Goal: Task Accomplishment & Management: Manage account settings

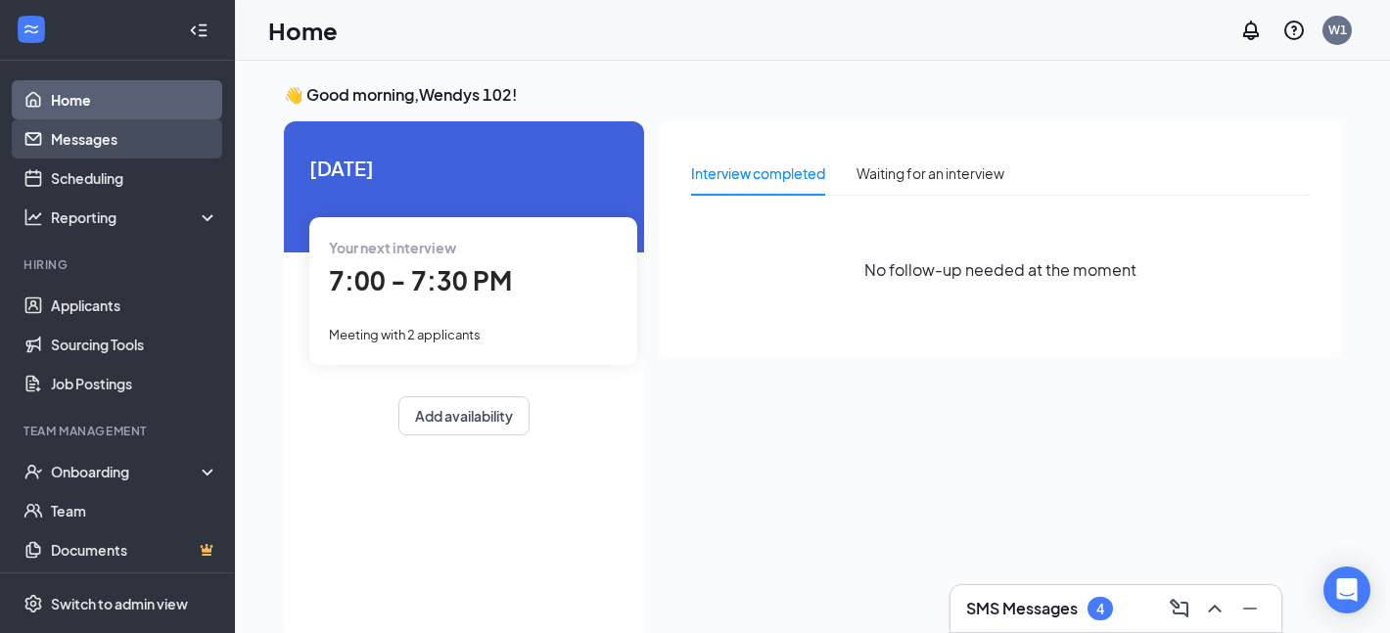
click at [138, 149] on link "Messages" at bounding box center [134, 138] width 167 height 39
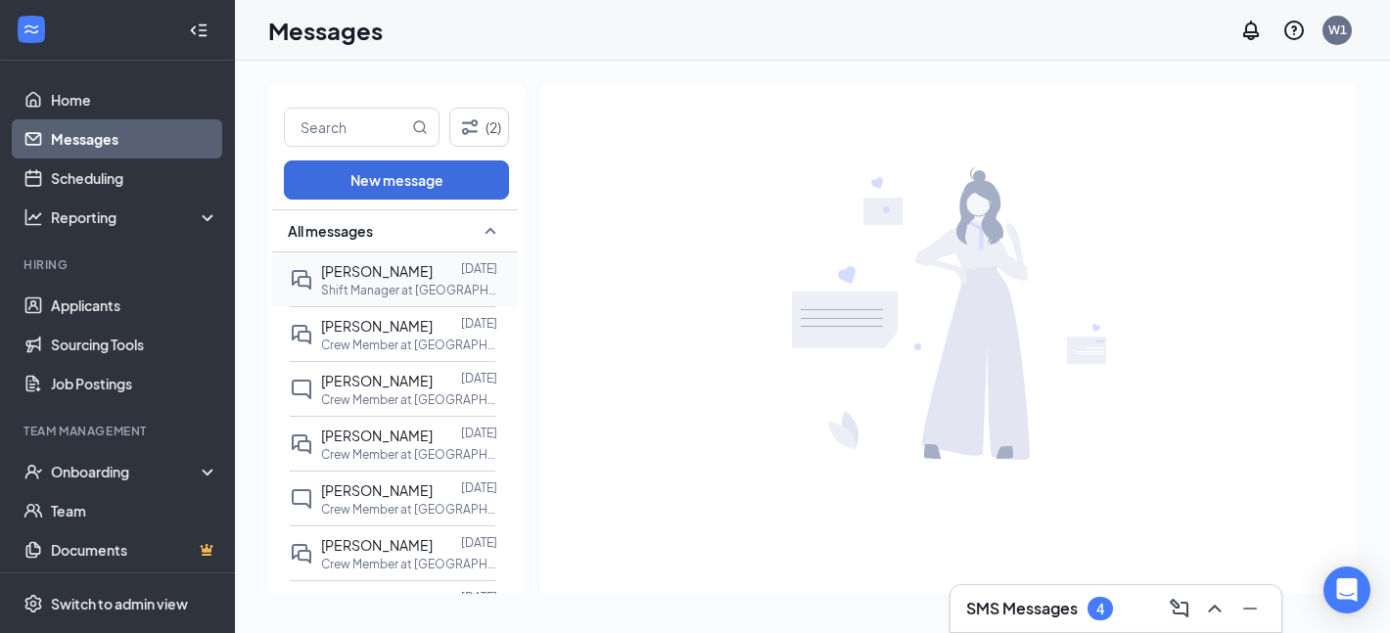
click at [392, 295] on p "Shift Manager at [GEOGRAPHIC_DATA]" at bounding box center [409, 290] width 176 height 17
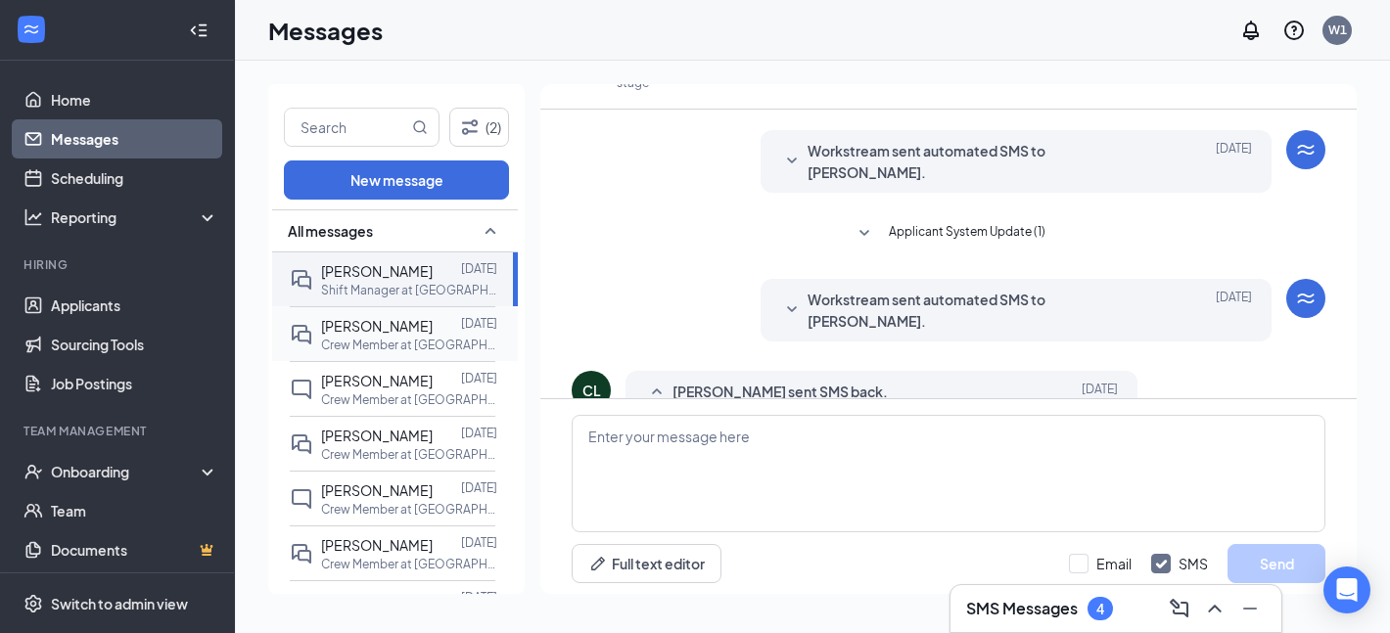
scroll to position [412, 0]
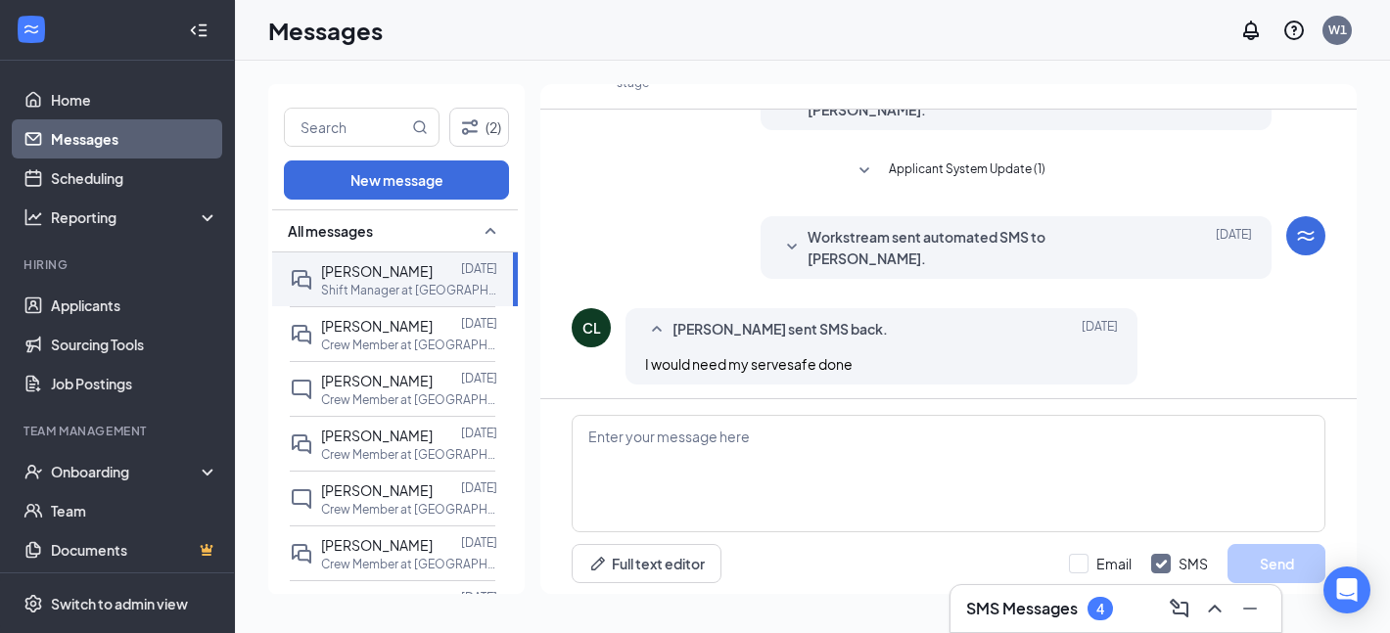
click at [786, 434] on icon "SmallChevronDown" at bounding box center [791, 445] width 23 height 23
click at [1049, 613] on h3 "SMS Messages" at bounding box center [1022, 609] width 112 height 22
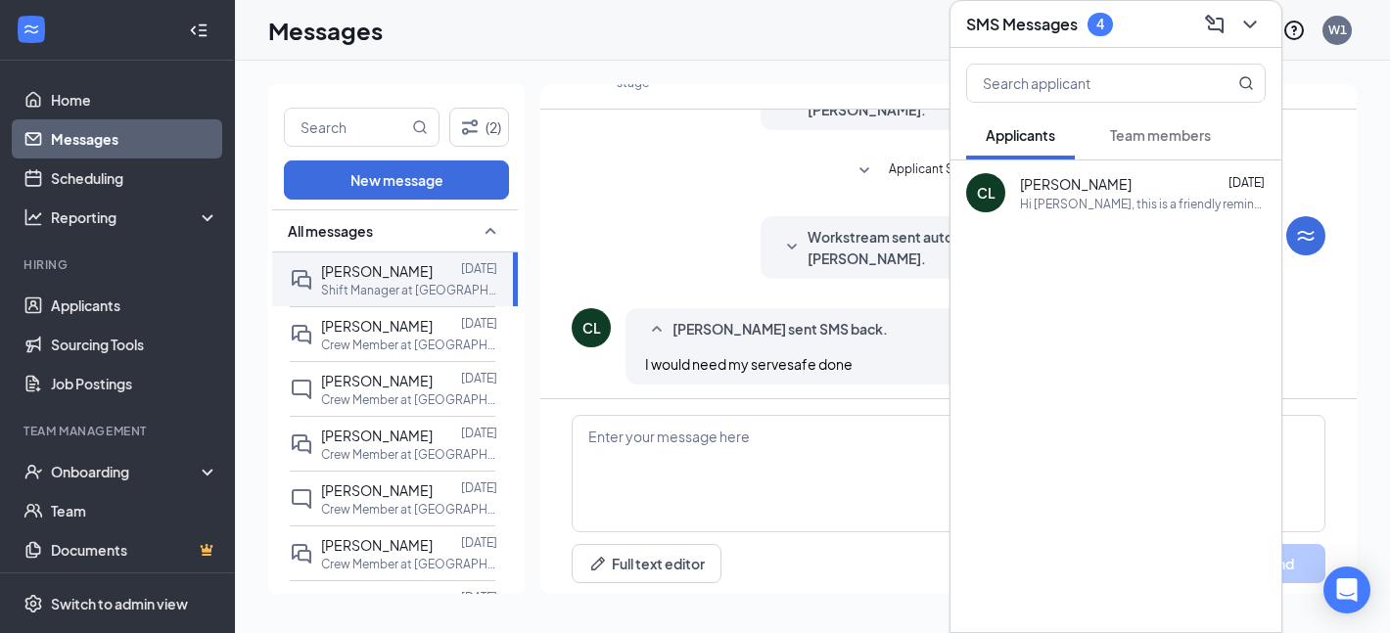
click at [1099, 172] on div "CL [PERSON_NAME] [DATE] Hi [PERSON_NAME], this is a friendly reminder. Your mee…" at bounding box center [1116, 193] width 331 height 65
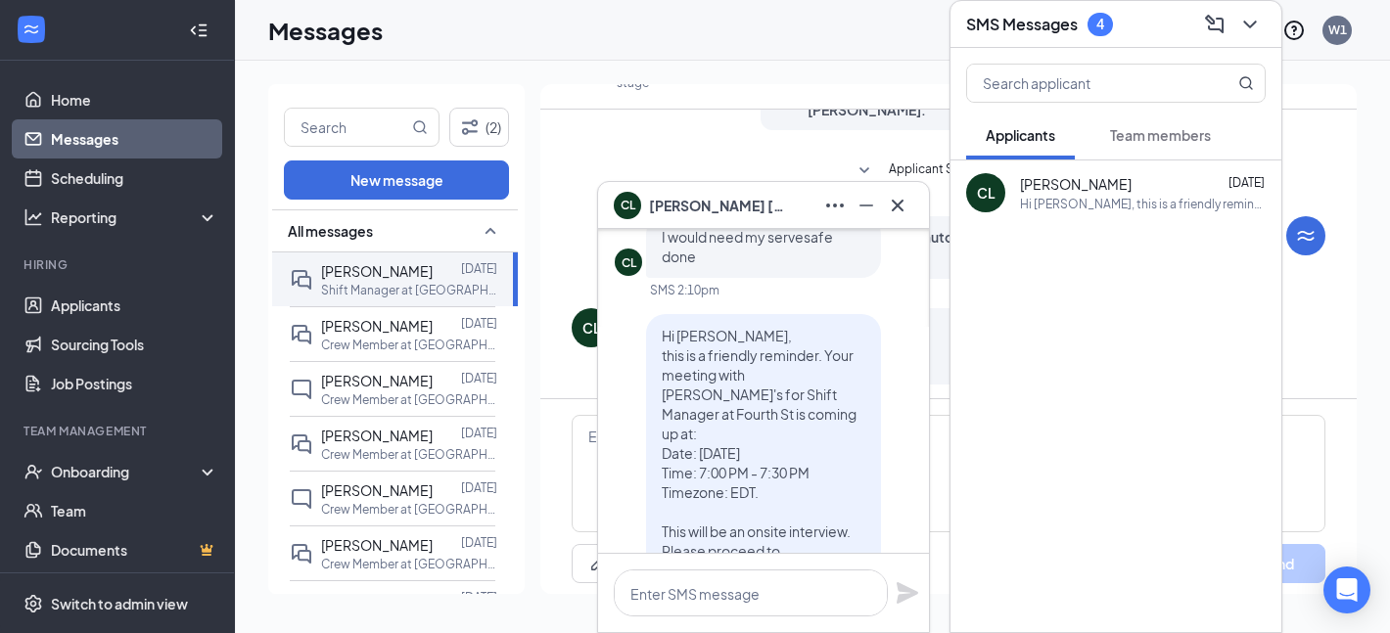
scroll to position [-241, 0]
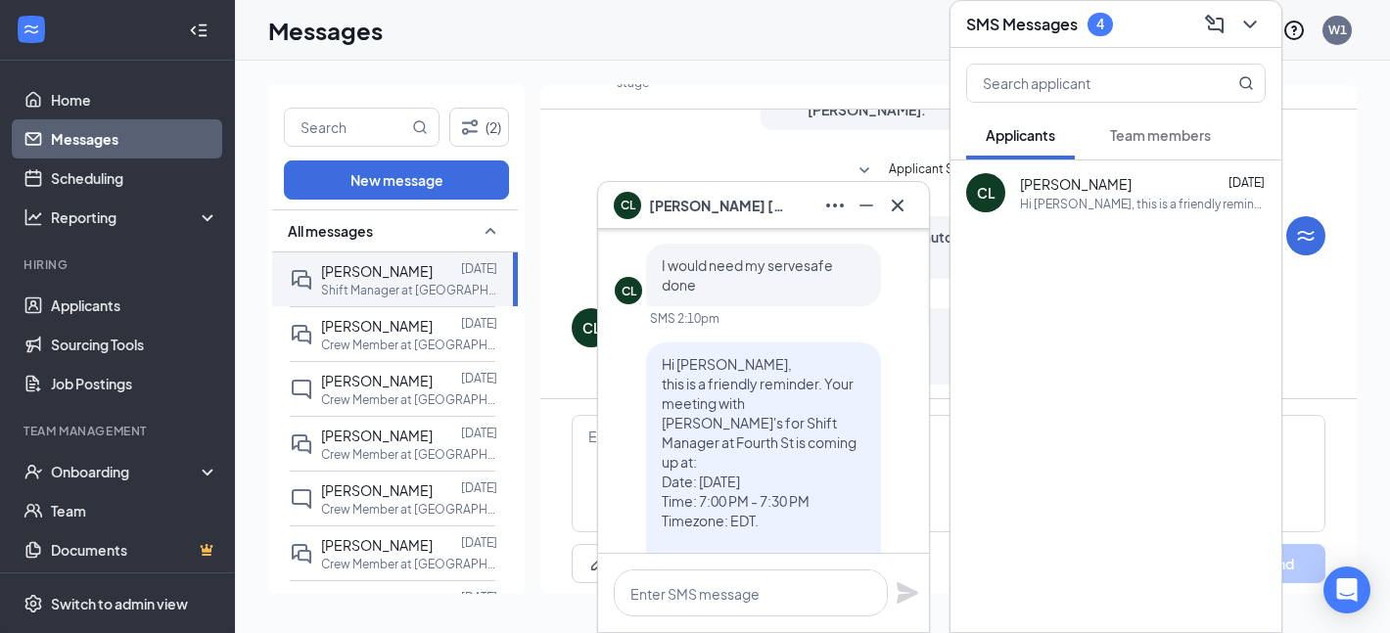
drag, startPoint x: 699, startPoint y: 290, endPoint x: 747, endPoint y: 292, distance: 48.0
click at [747, 292] on p "I would need my servesafe done" at bounding box center [764, 275] width 204 height 39
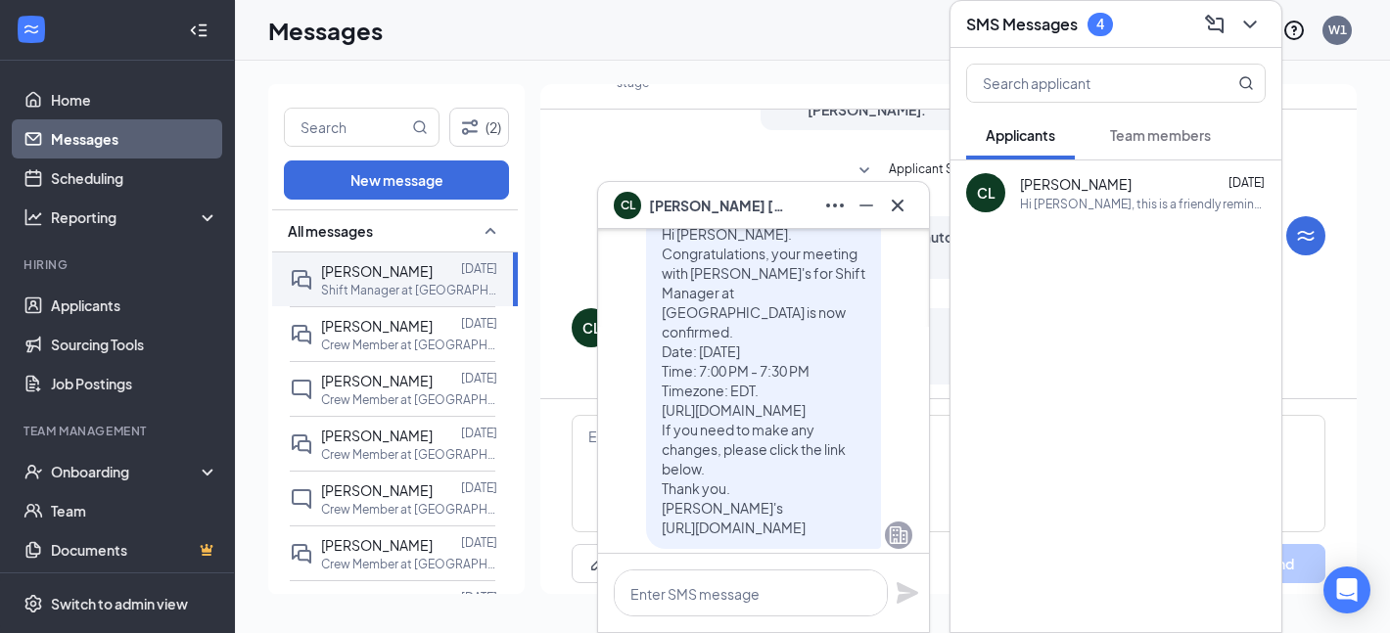
scroll to position [-677, 0]
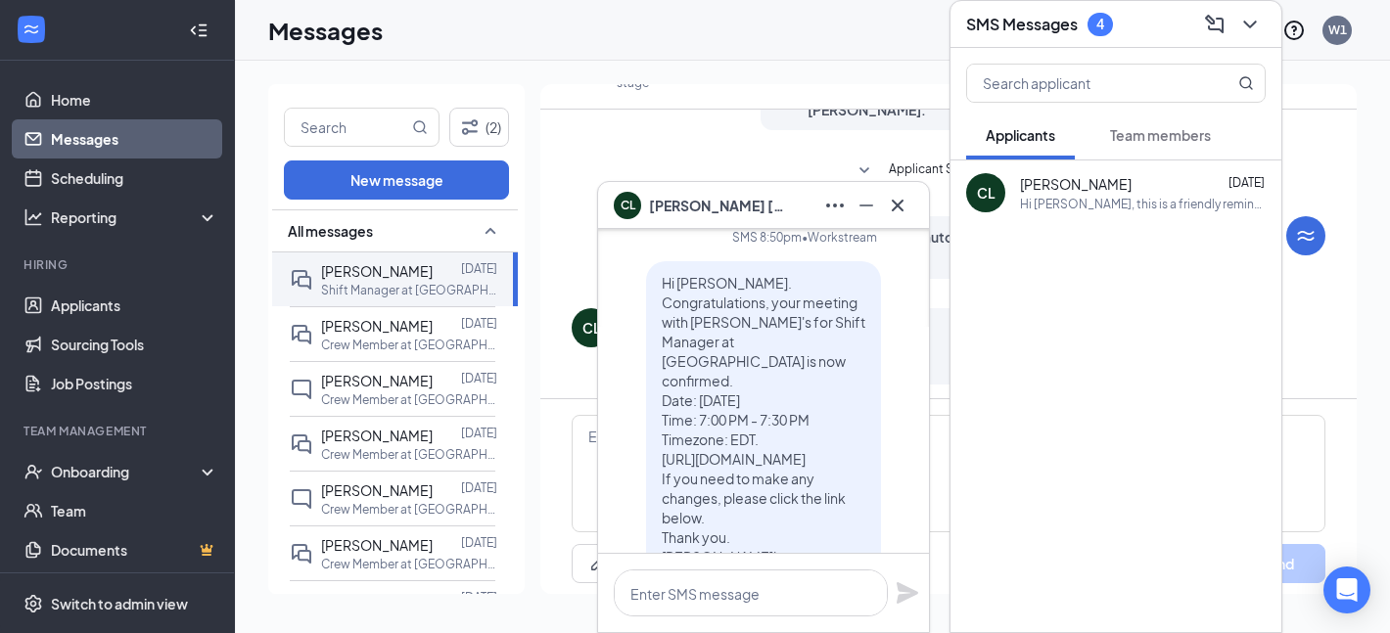
drag, startPoint x: 663, startPoint y: 280, endPoint x: 687, endPoint y: 259, distance: 32.0
click at [689, 259] on div "[PERSON_NAME] submitted their application Hi [PERSON_NAME], thank you for your …" at bounding box center [764, 124] width 298 height 1019
click at [776, 273] on p "Hi [PERSON_NAME]. Congratulations, your meeting with [PERSON_NAME]'s for Shift …" at bounding box center [764, 429] width 204 height 313
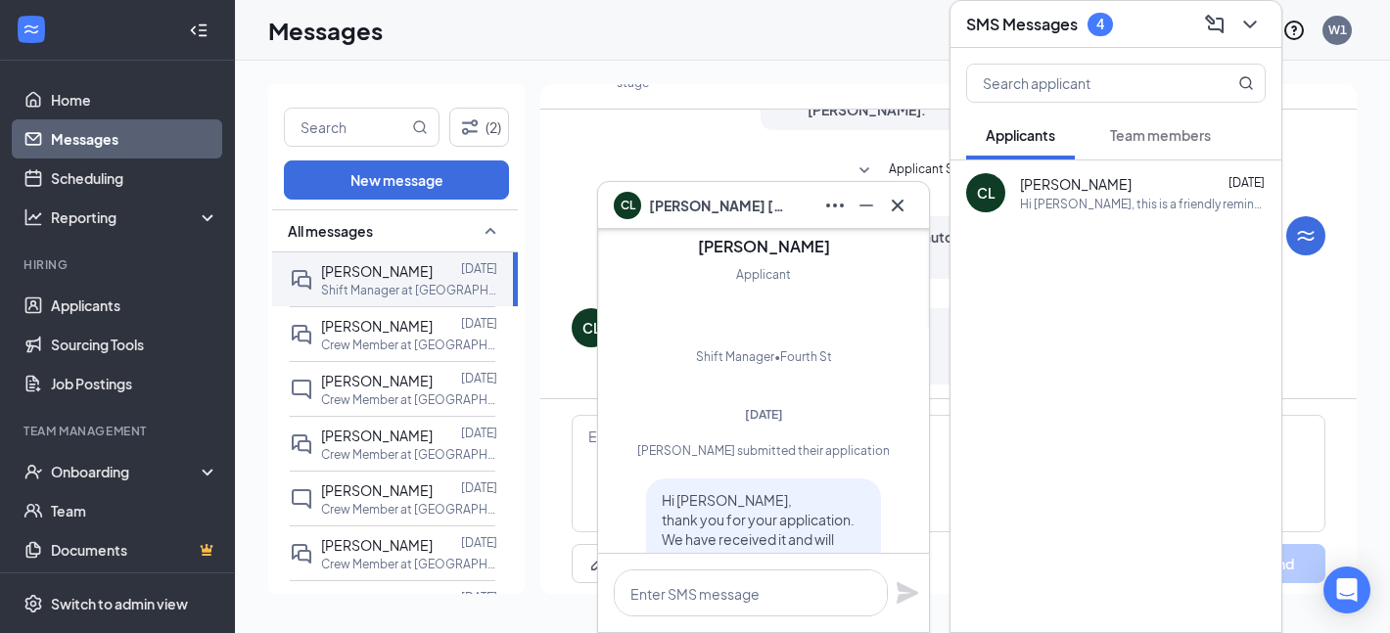
scroll to position [-1502, 0]
click at [896, 205] on icon "Cross" at bounding box center [898, 205] width 12 height 12
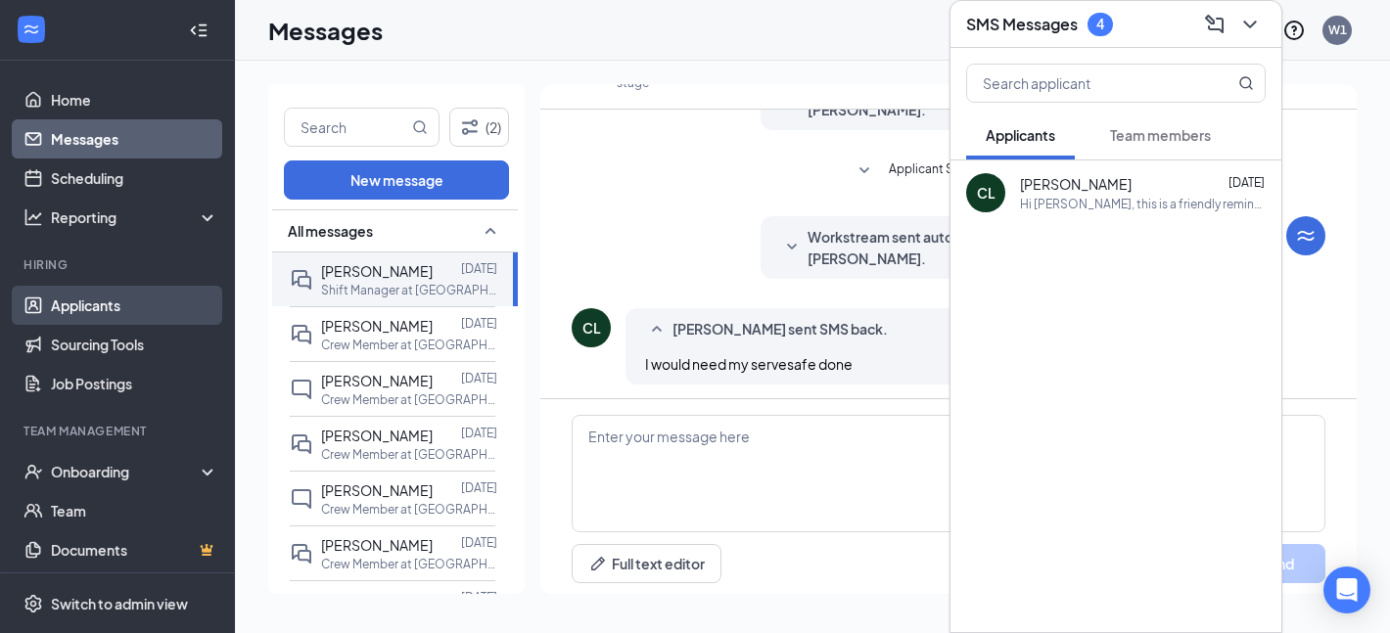
click at [101, 292] on link "Applicants" at bounding box center [134, 305] width 167 height 39
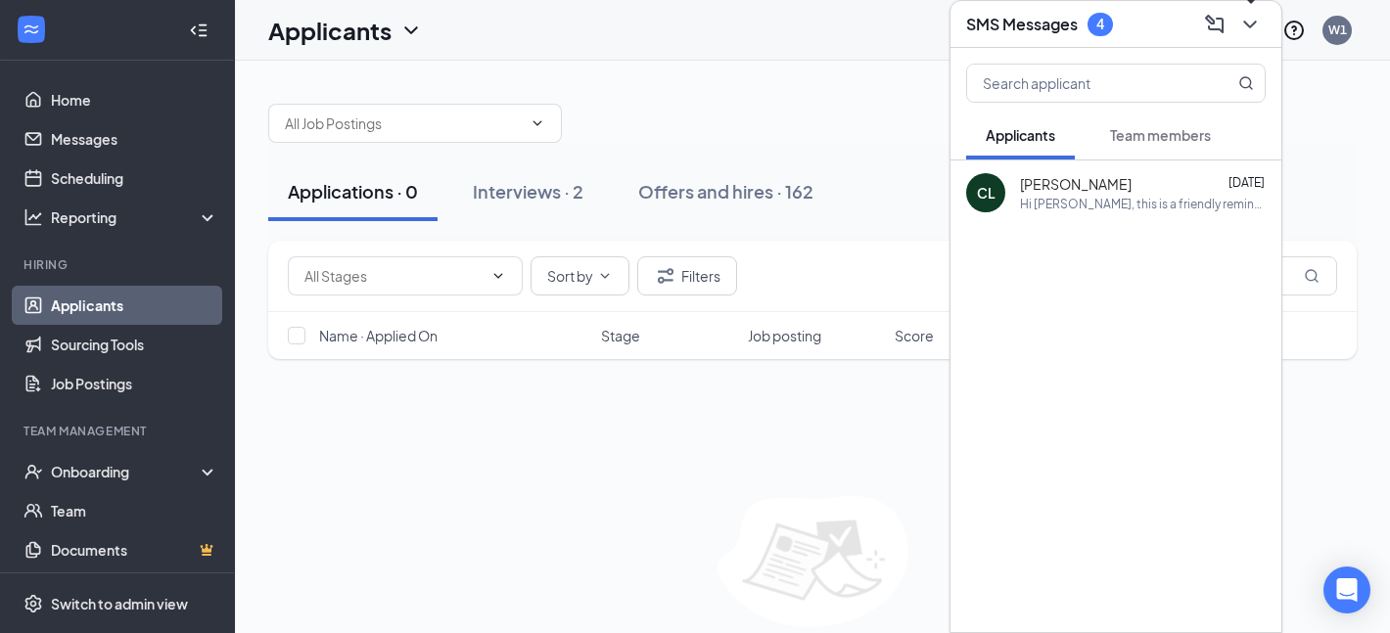
click at [1251, 27] on icon "ChevronDown" at bounding box center [1249, 24] width 23 height 23
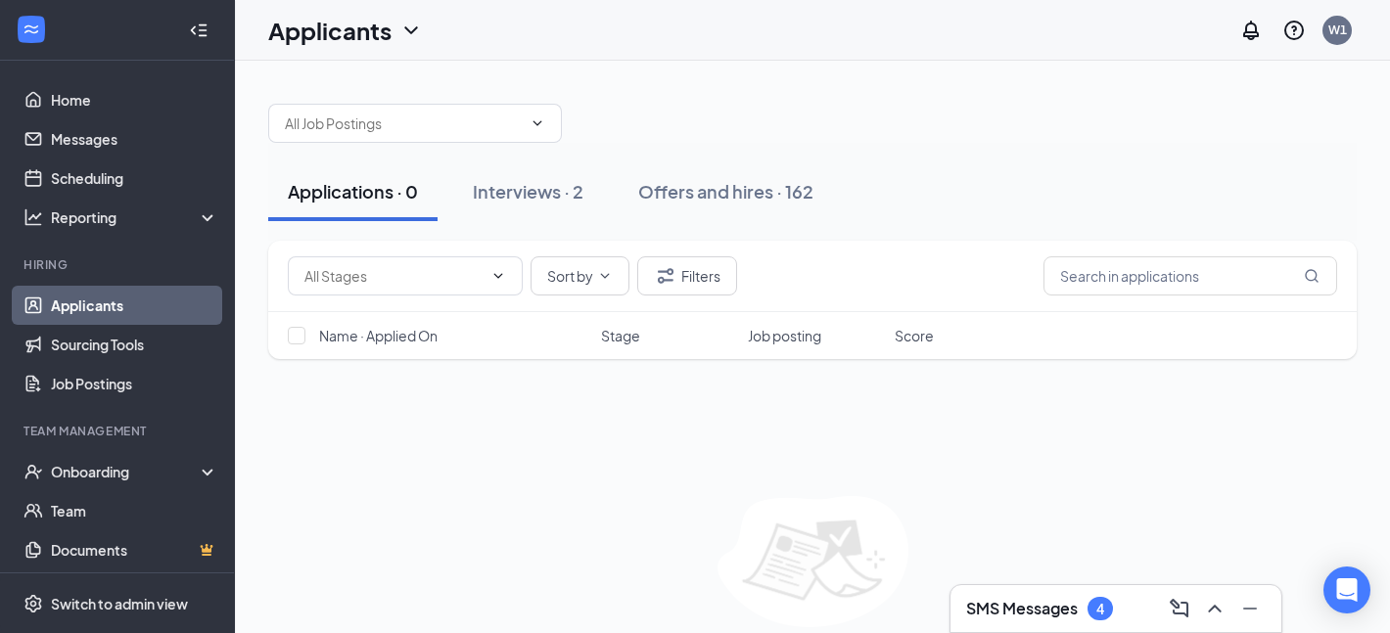
click at [1034, 607] on h3 "SMS Messages" at bounding box center [1022, 609] width 112 height 22
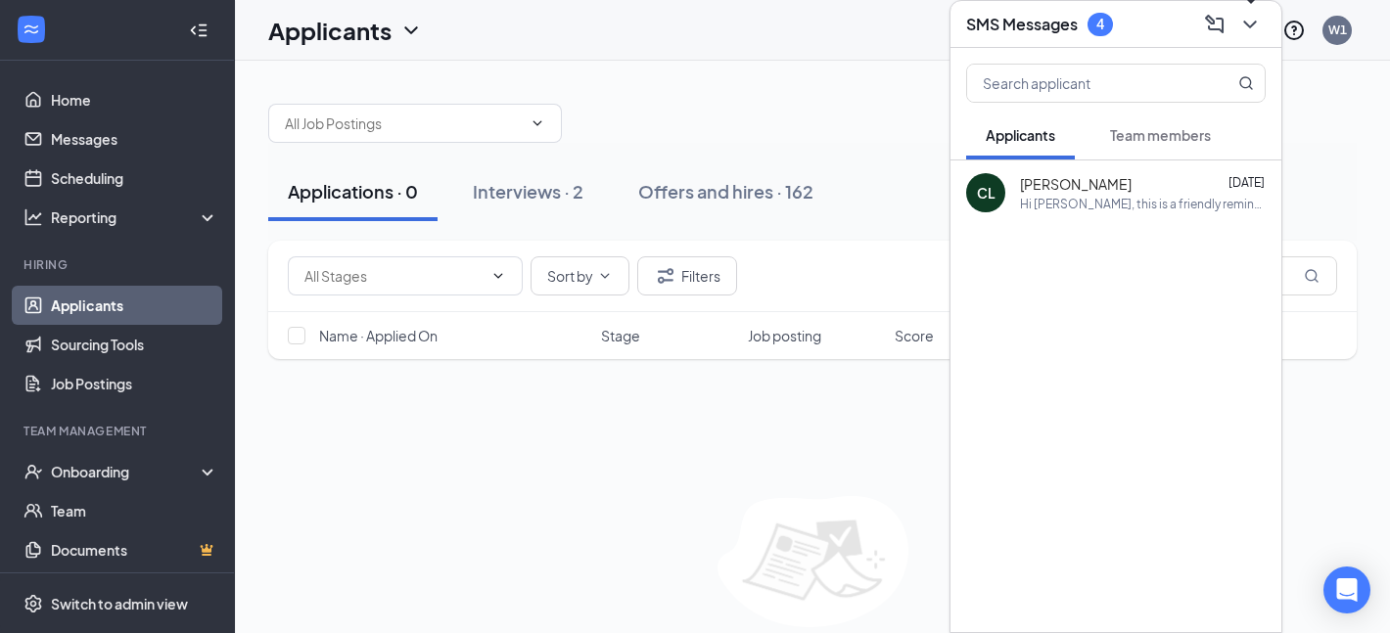
click at [1252, 29] on icon "ChevronDown" at bounding box center [1249, 24] width 23 height 23
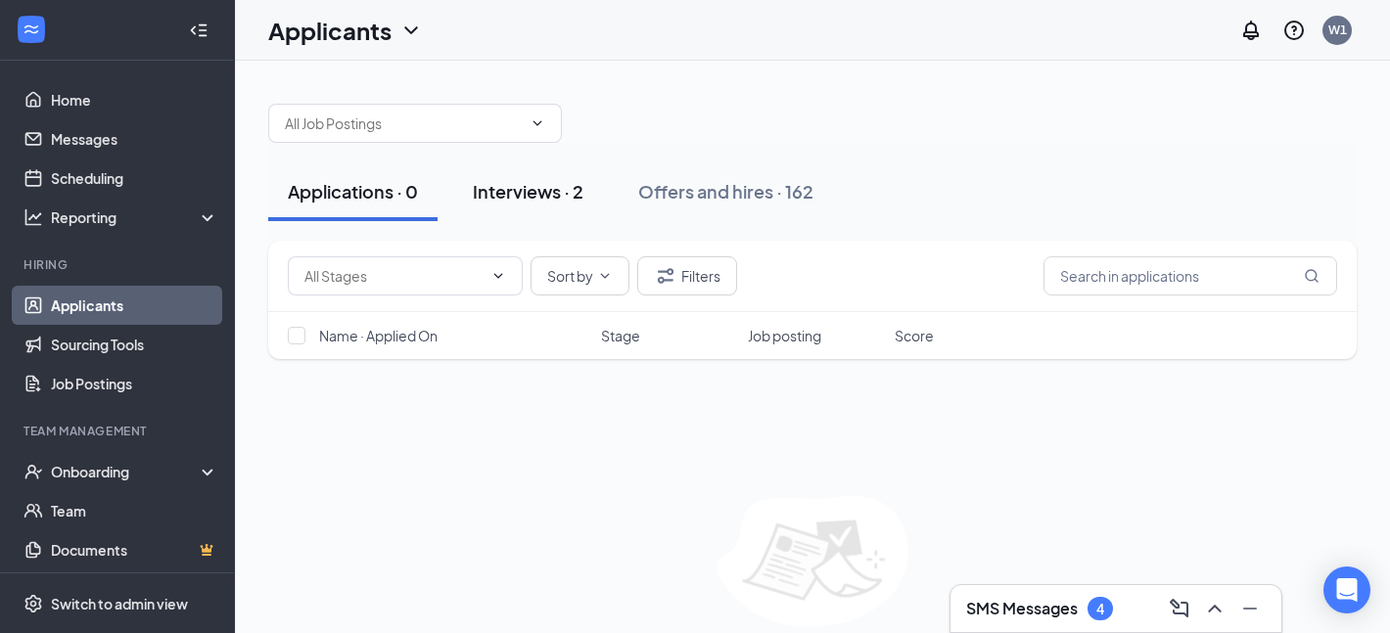
click at [527, 194] on div "Interviews · 2" at bounding box center [528, 191] width 111 height 24
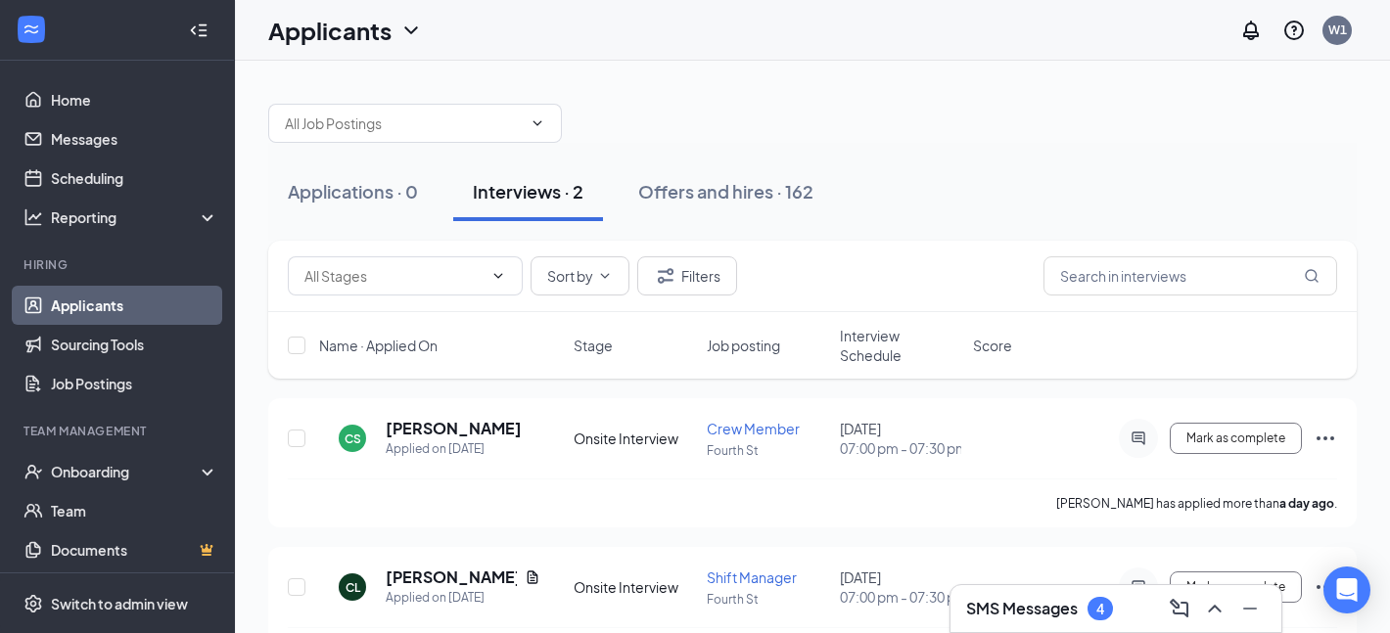
click at [719, 115] on div at bounding box center [812, 113] width 1089 height 59
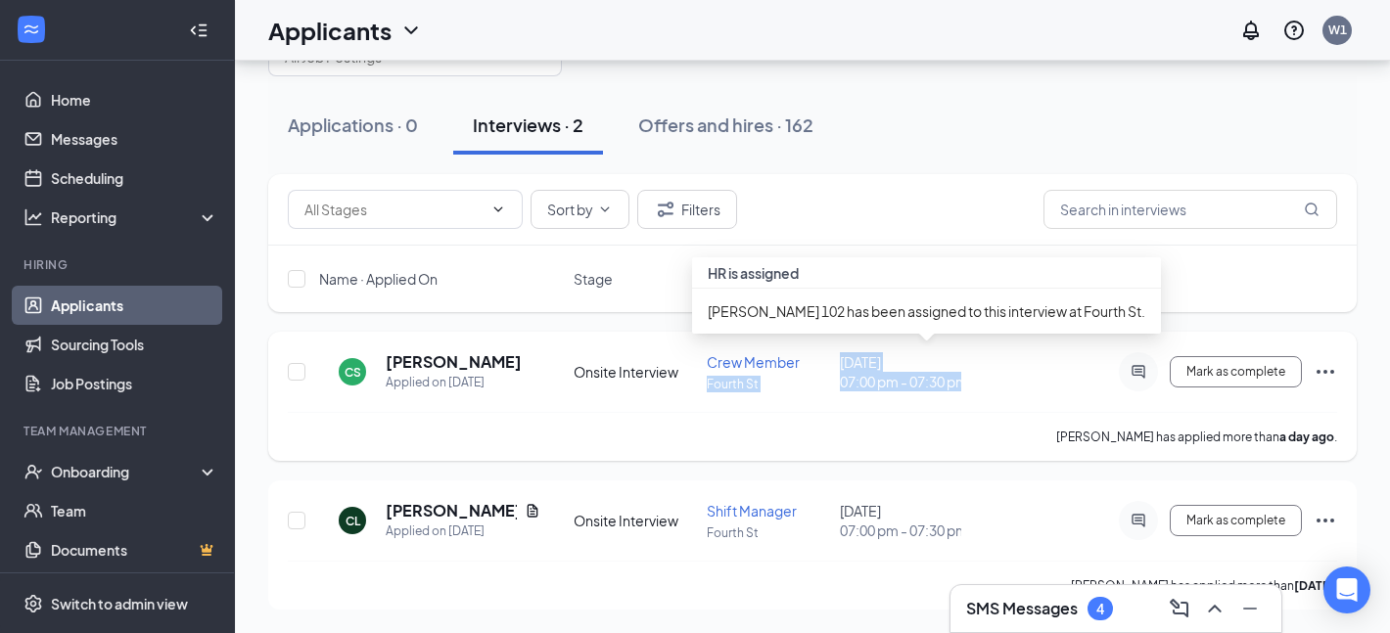
drag, startPoint x: 939, startPoint y: 397, endPoint x: 820, endPoint y: 361, distance: 123.9
click at [820, 361] on div "CS [PERSON_NAME] Applied on [DATE] Onsite Interview Crew Member Fourth St [DATE…" at bounding box center [812, 381] width 1049 height 61
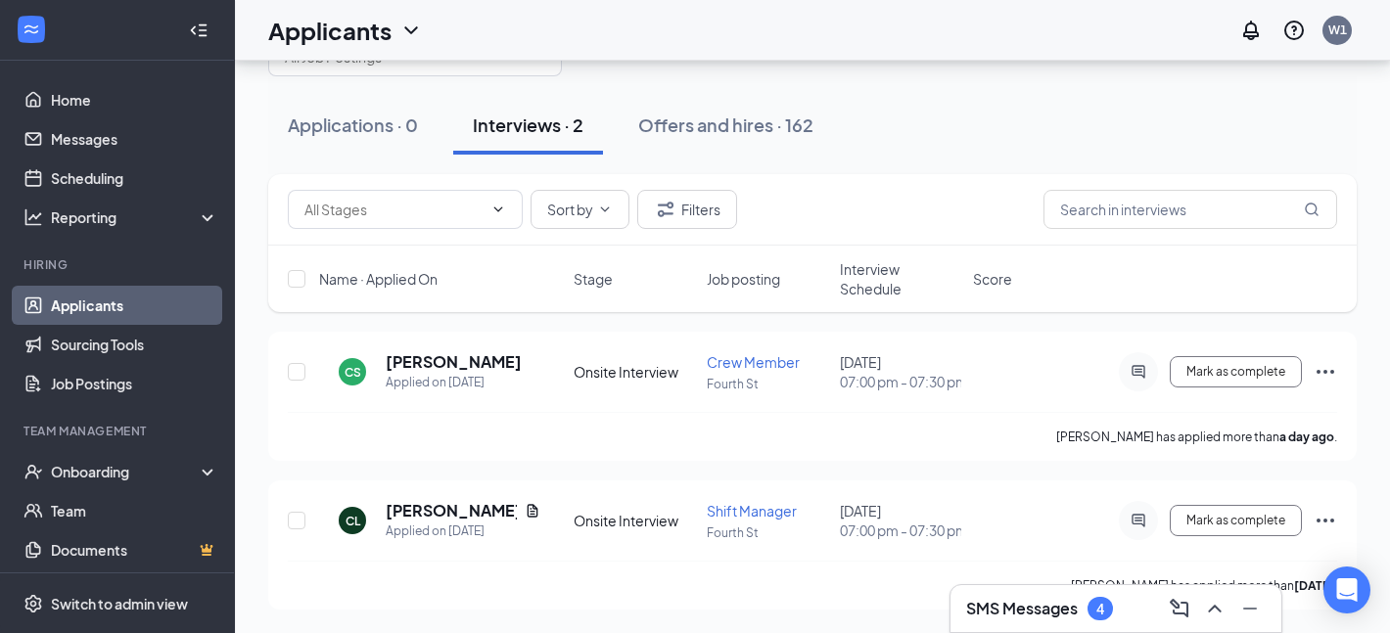
click at [966, 73] on div at bounding box center [812, 47] width 1089 height 59
click at [498, 500] on div "[PERSON_NAME]" at bounding box center [463, 511] width 155 height 22
click at [525, 518] on icon "Document" at bounding box center [533, 511] width 16 height 16
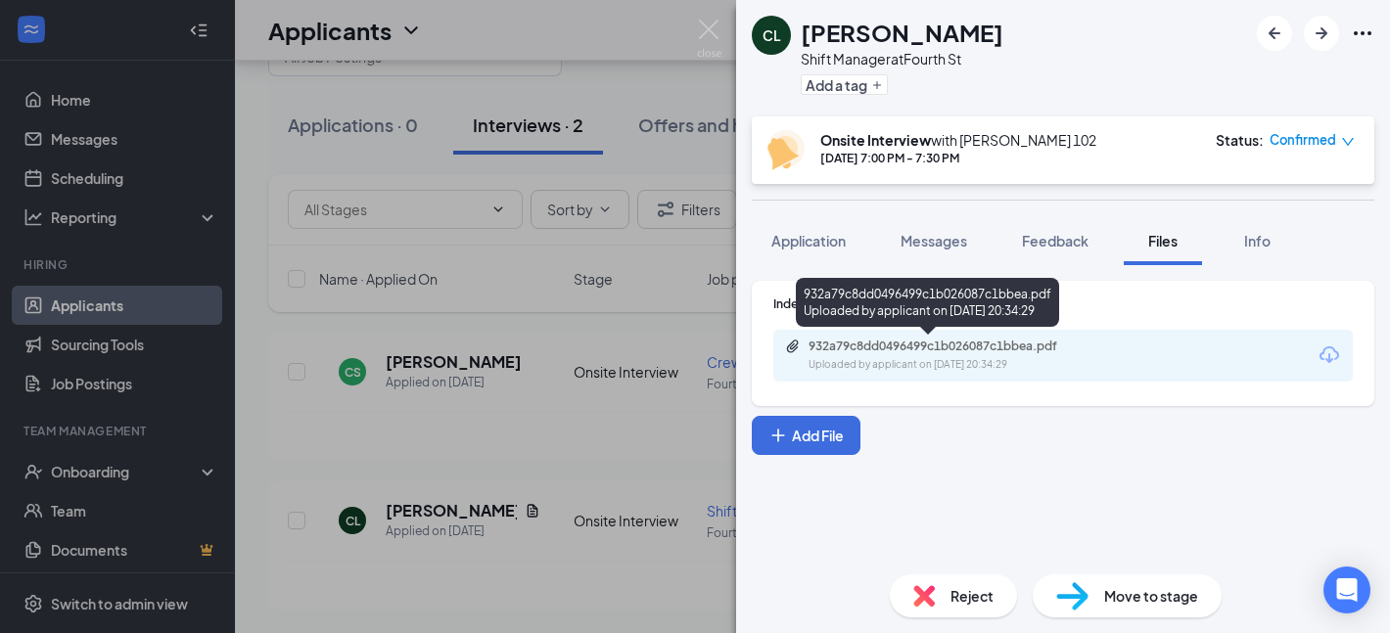
click at [881, 359] on div "Uploaded by applicant on [DATE] 20:34:29" at bounding box center [956, 365] width 294 height 16
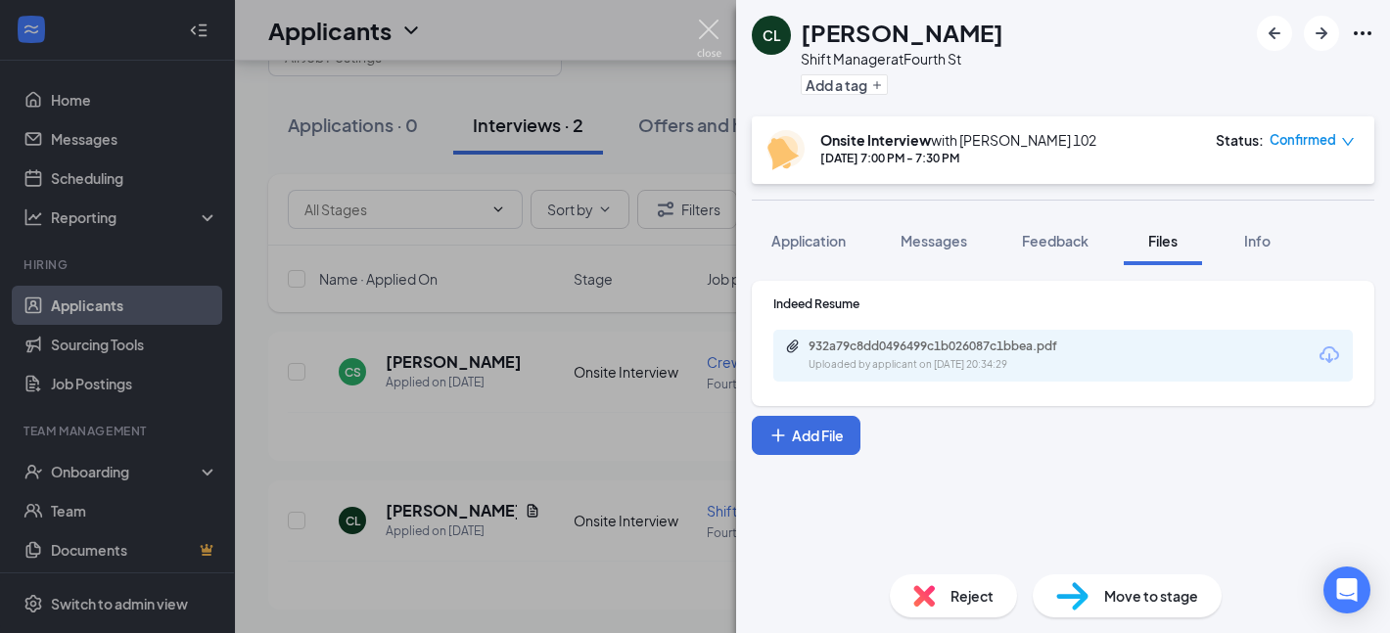
click at [709, 30] on img at bounding box center [709, 39] width 24 height 38
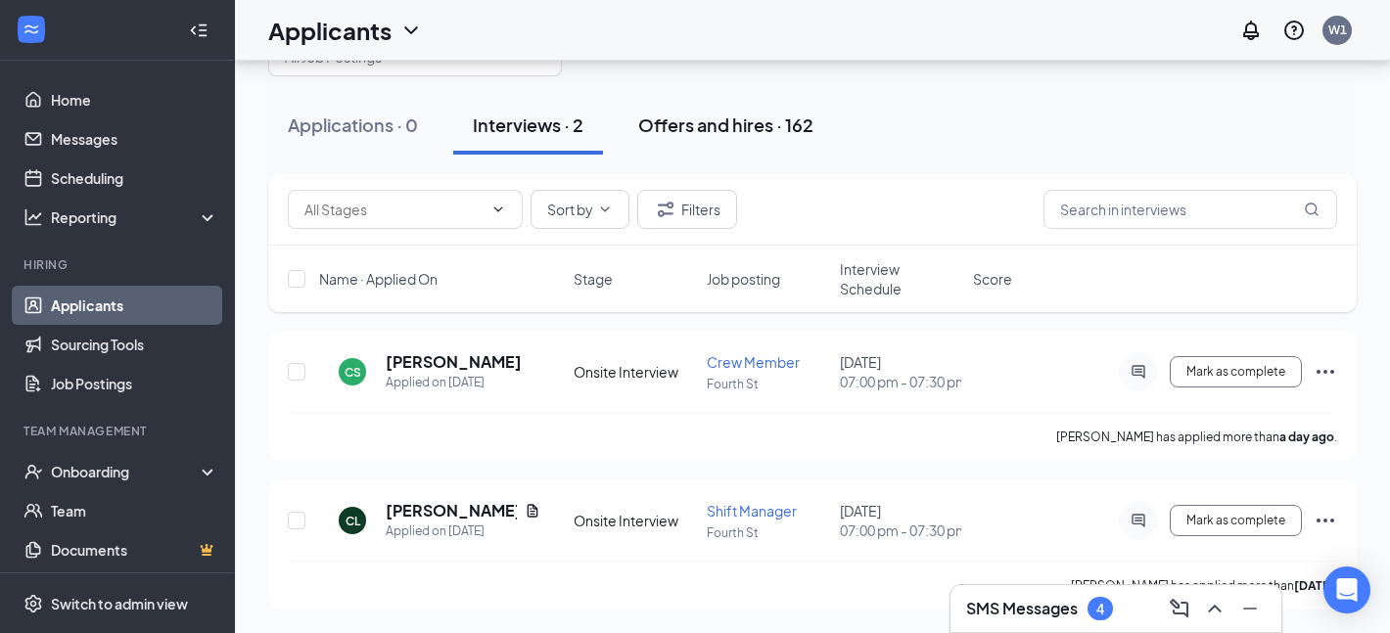
click at [706, 143] on button "Offers and hires · 162" at bounding box center [726, 125] width 214 height 59
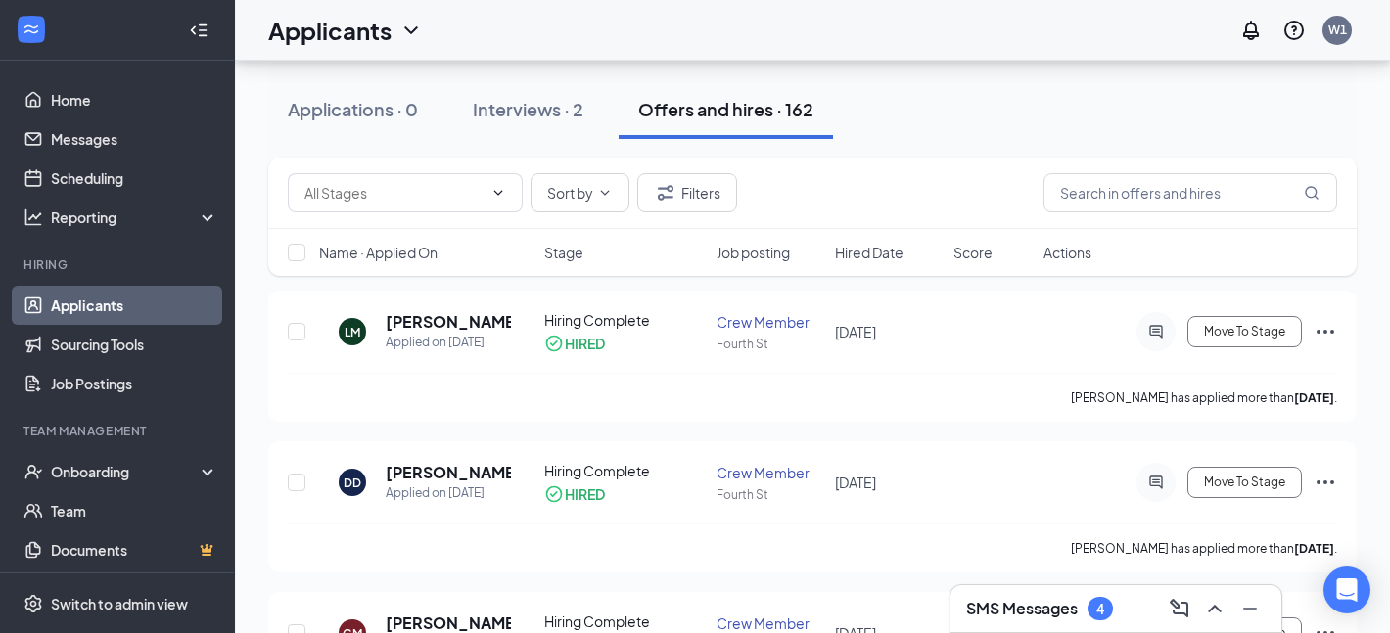
scroll to position [104, 0]
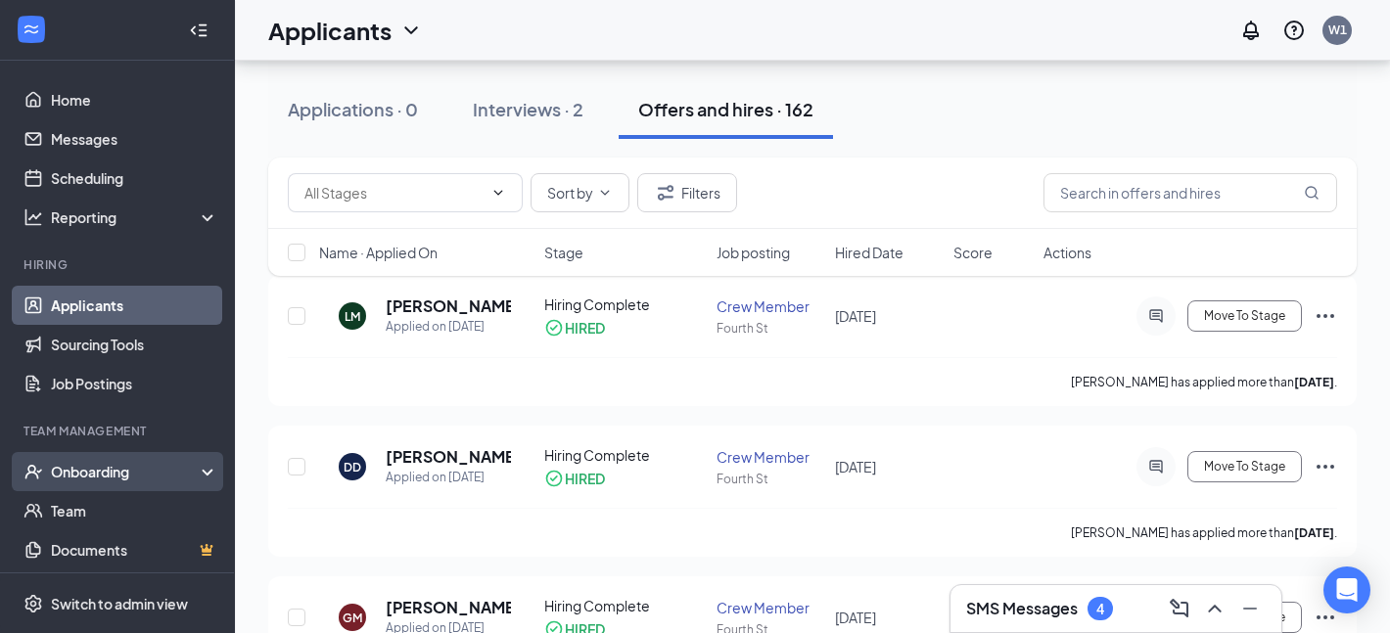
click at [124, 460] on div "Onboarding" at bounding box center [117, 471] width 235 height 39
click at [104, 506] on link "Overview" at bounding box center [134, 510] width 167 height 39
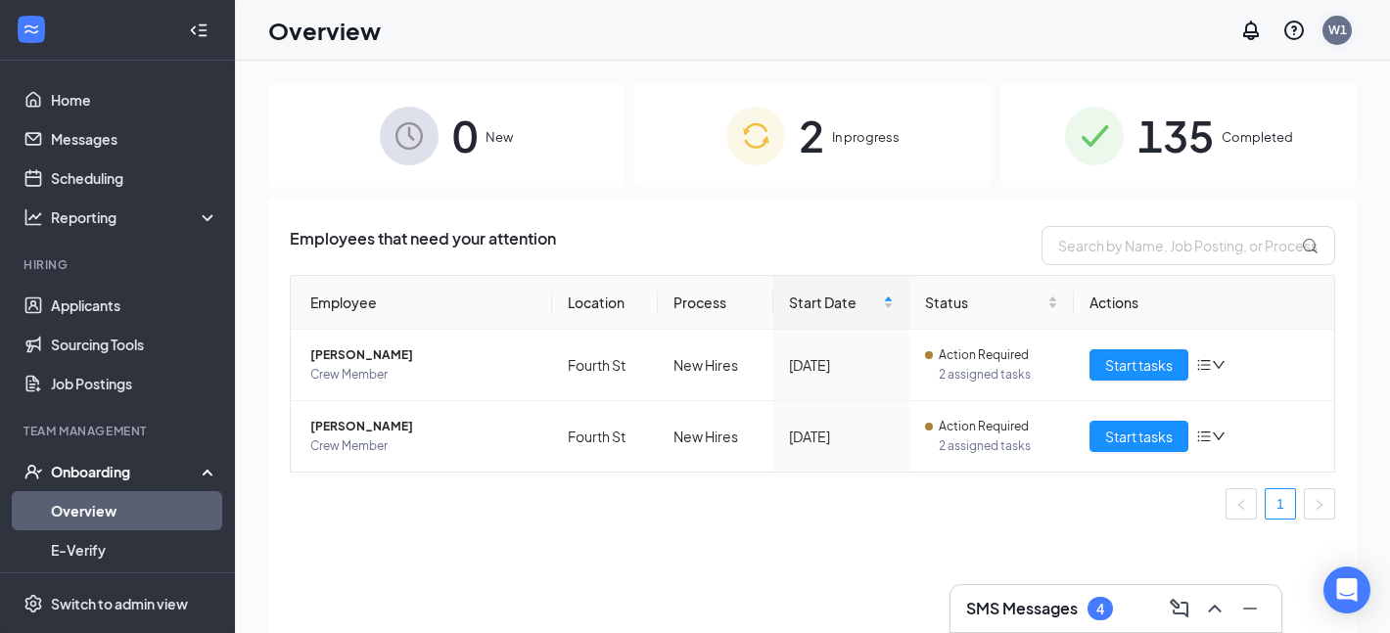
click at [1334, 29] on div "W1" at bounding box center [1337, 30] width 19 height 17
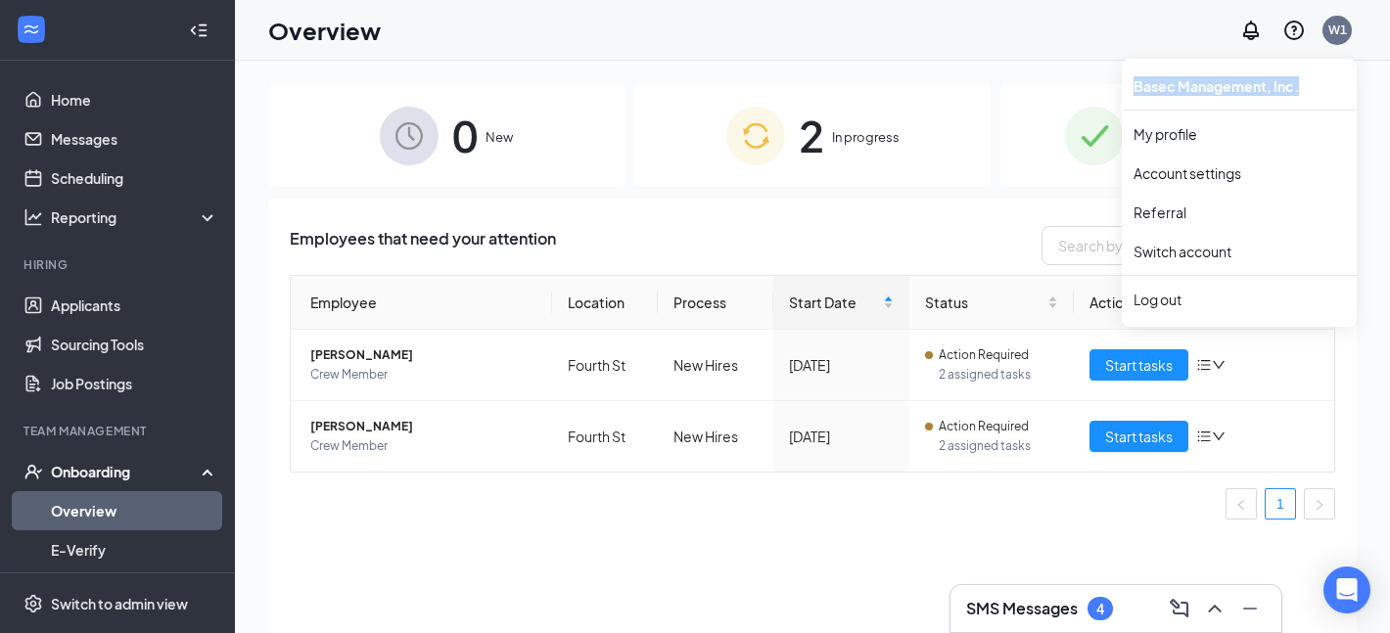
drag, startPoint x: 1304, startPoint y: 83, endPoint x: 1135, endPoint y: 78, distance: 169.4
click at [1135, 78] on div "Basec Management, Inc." at bounding box center [1239, 86] width 235 height 39
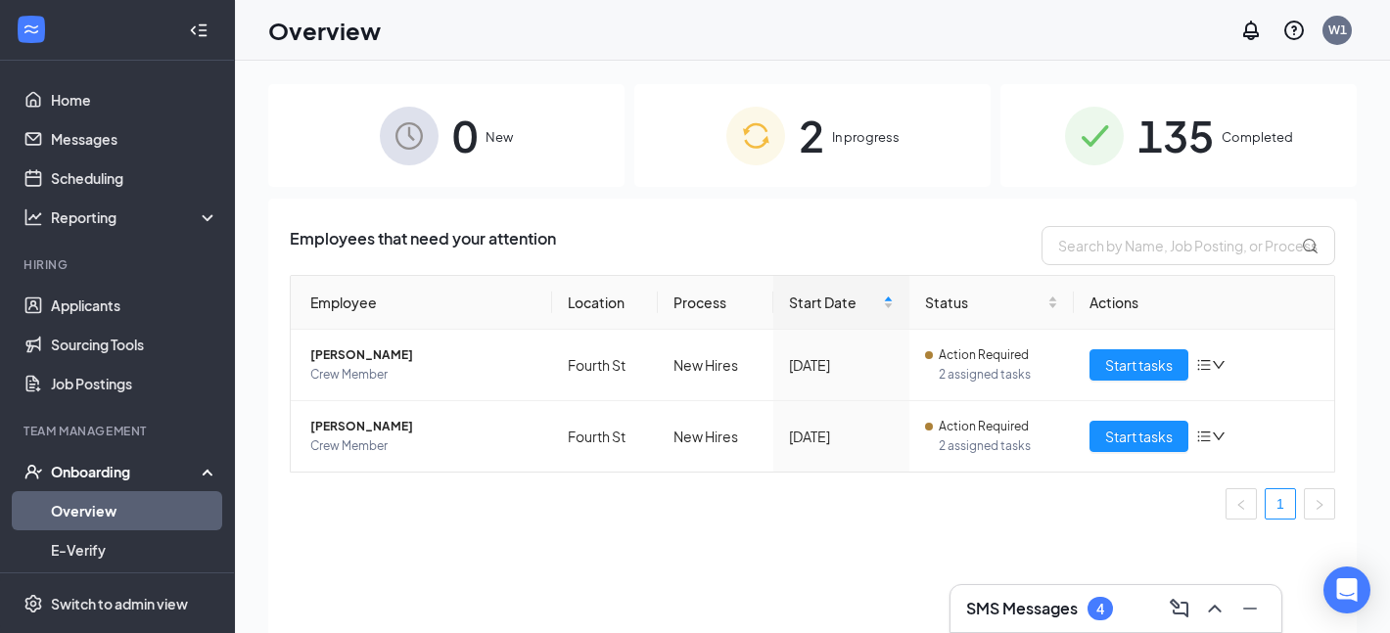
click at [1307, 82] on div "0 New 2 In progress 135 Completed Employees that need your attention Employee L…" at bounding box center [812, 391] width 1155 height 661
click at [1344, 43] on div "W1" at bounding box center [1337, 30] width 39 height 39
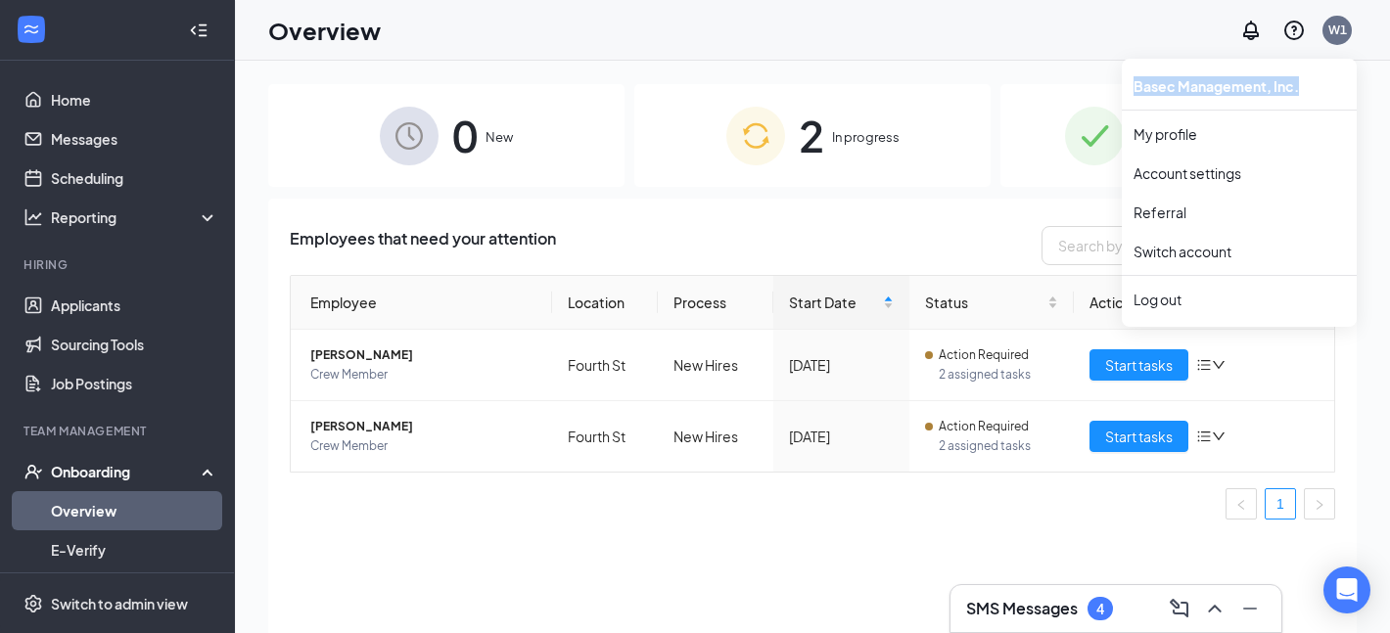
drag, startPoint x: 1301, startPoint y: 96, endPoint x: 1127, endPoint y: 88, distance: 174.4
click at [1127, 88] on div "Basec Management, Inc." at bounding box center [1239, 86] width 235 height 39
click at [1222, 87] on div "Basec Management, Inc." at bounding box center [1239, 86] width 235 height 39
drag, startPoint x: 1130, startPoint y: 86, endPoint x: 1313, endPoint y: 96, distance: 183.3
click at [1313, 96] on div "Basec Management, Inc." at bounding box center [1239, 86] width 235 height 39
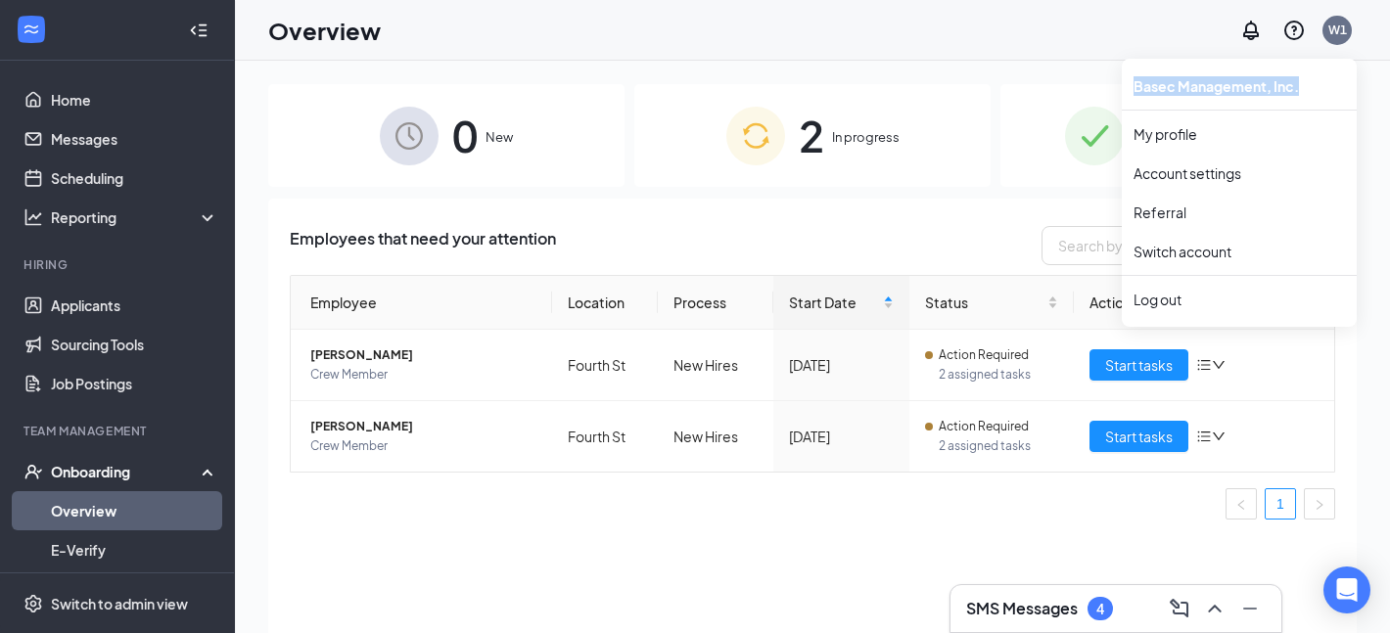
click at [1313, 96] on div "Basec Management, Inc." at bounding box center [1239, 86] width 235 height 39
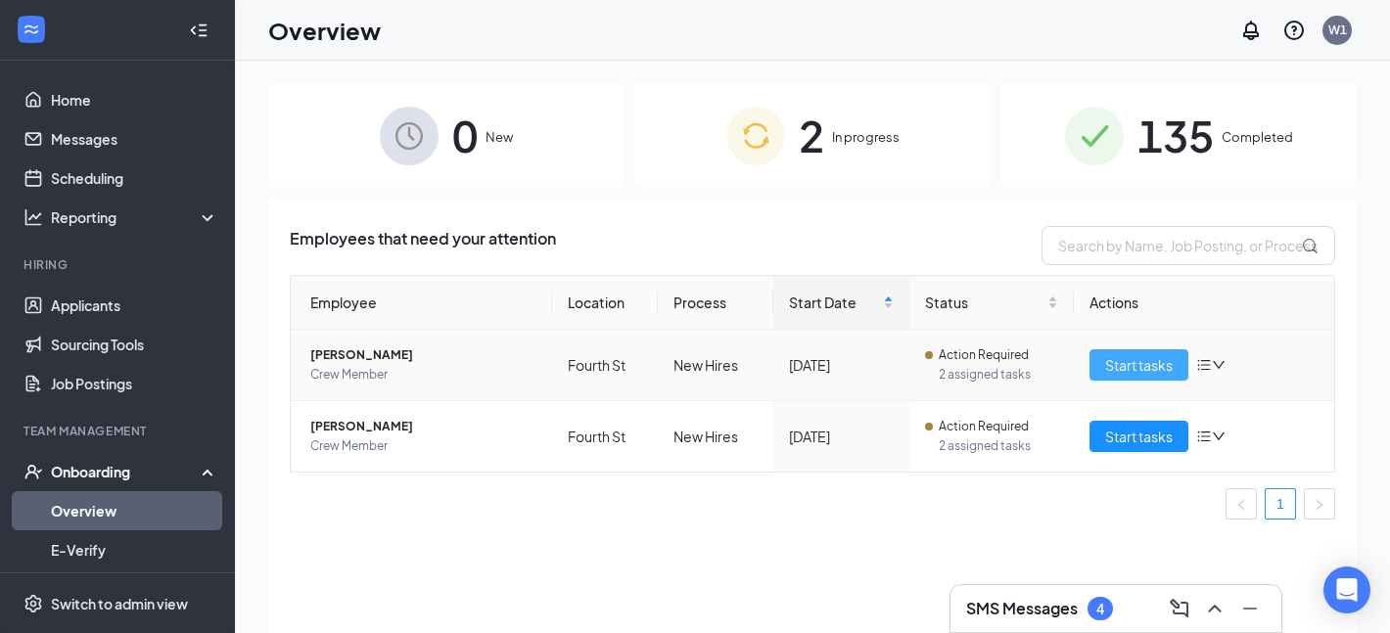
click at [1125, 369] on span "Start tasks" at bounding box center [1139, 365] width 68 height 22
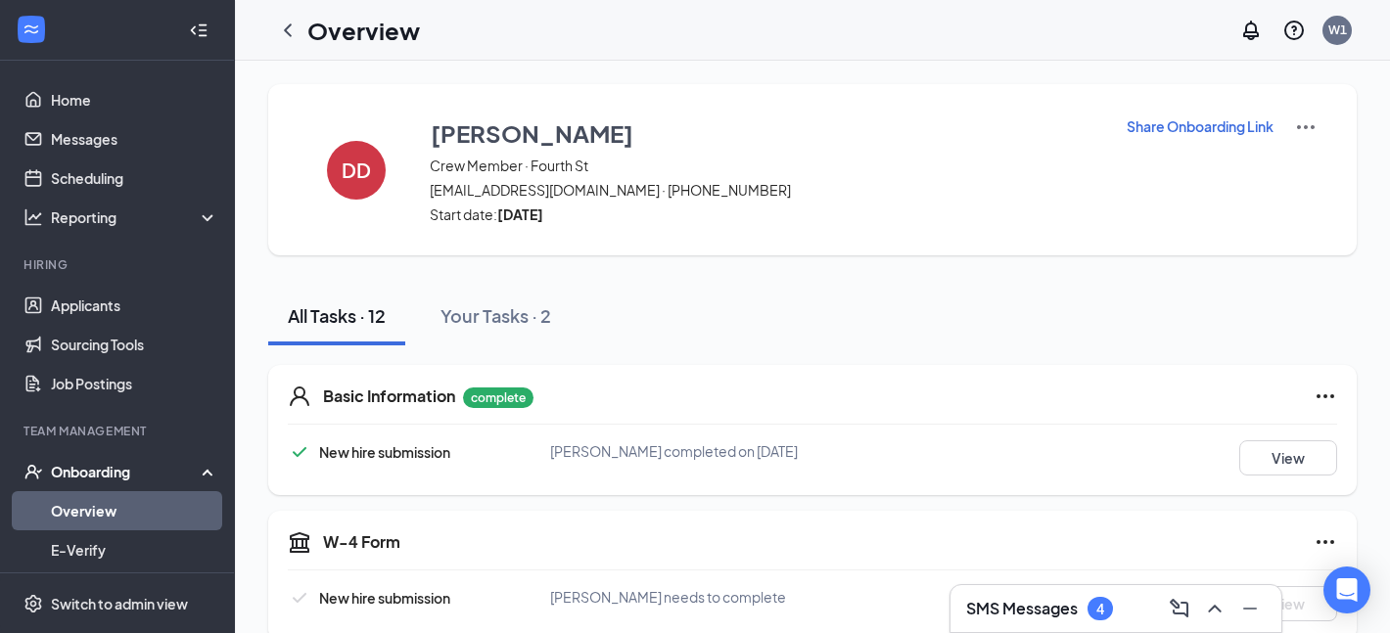
click at [1300, 124] on img at bounding box center [1305, 127] width 23 height 23
click at [1234, 122] on p "Share Onboarding Link" at bounding box center [1200, 126] width 147 height 20
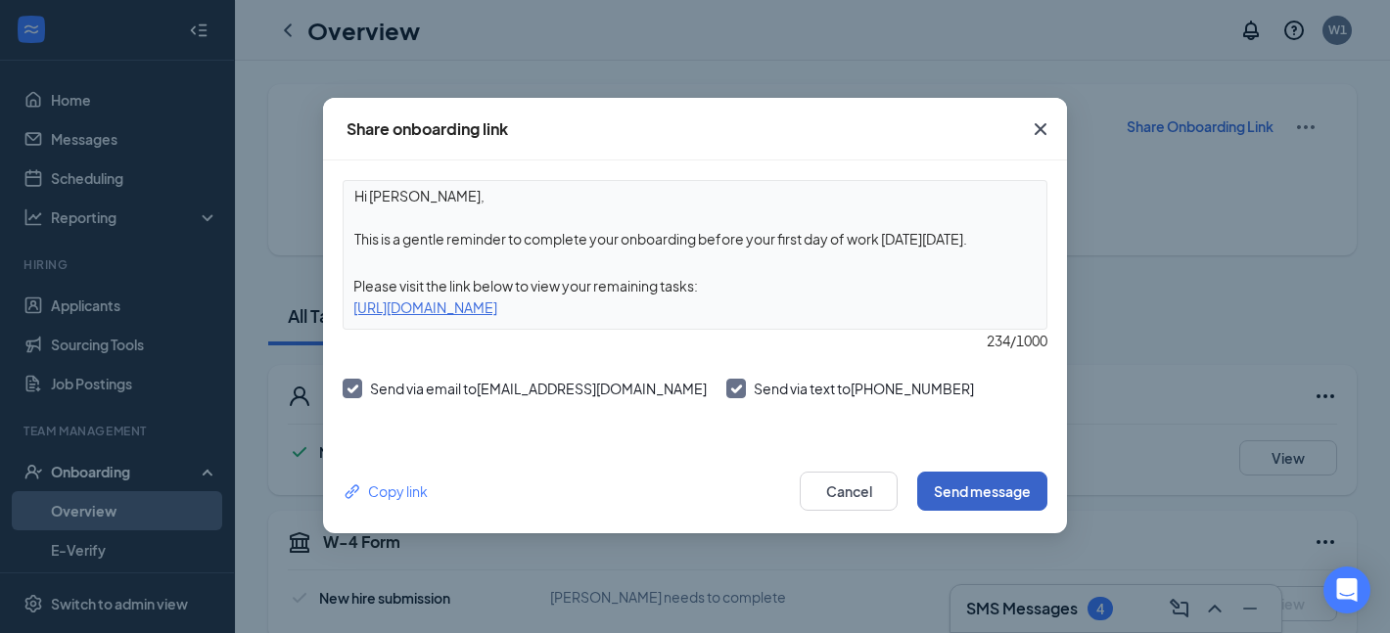
click at [943, 505] on button "Send message" at bounding box center [982, 491] width 130 height 39
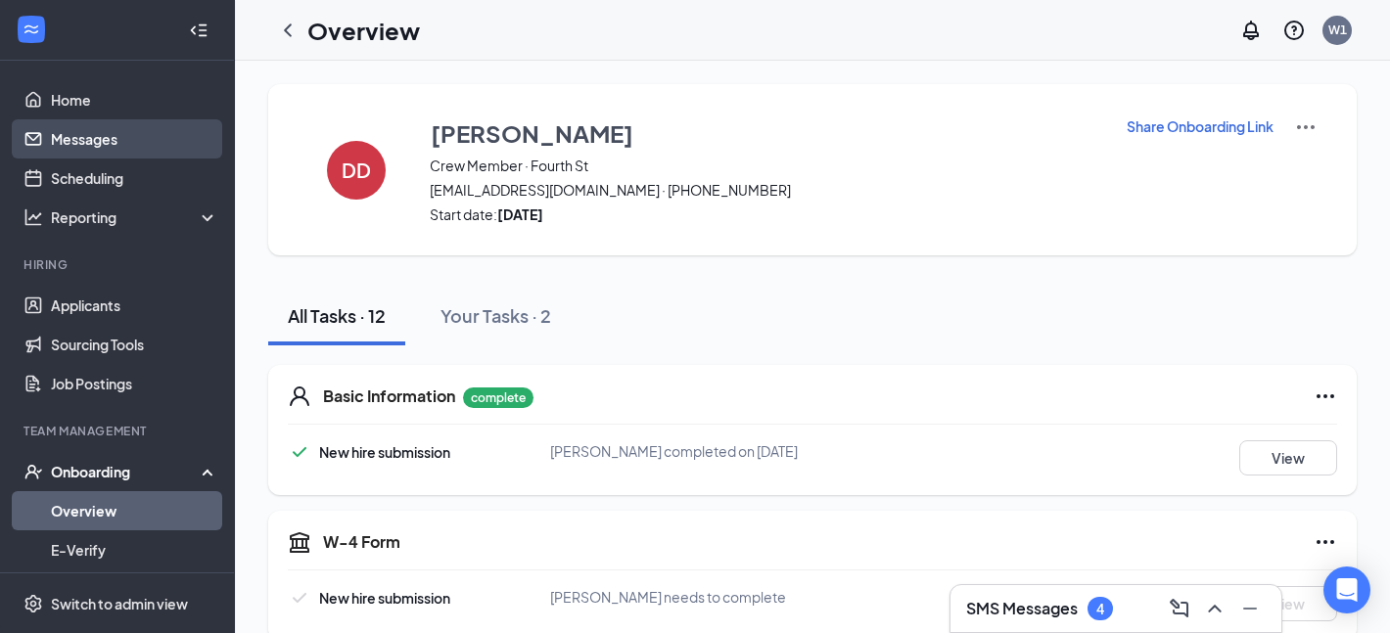
click at [90, 132] on link "Messages" at bounding box center [134, 138] width 167 height 39
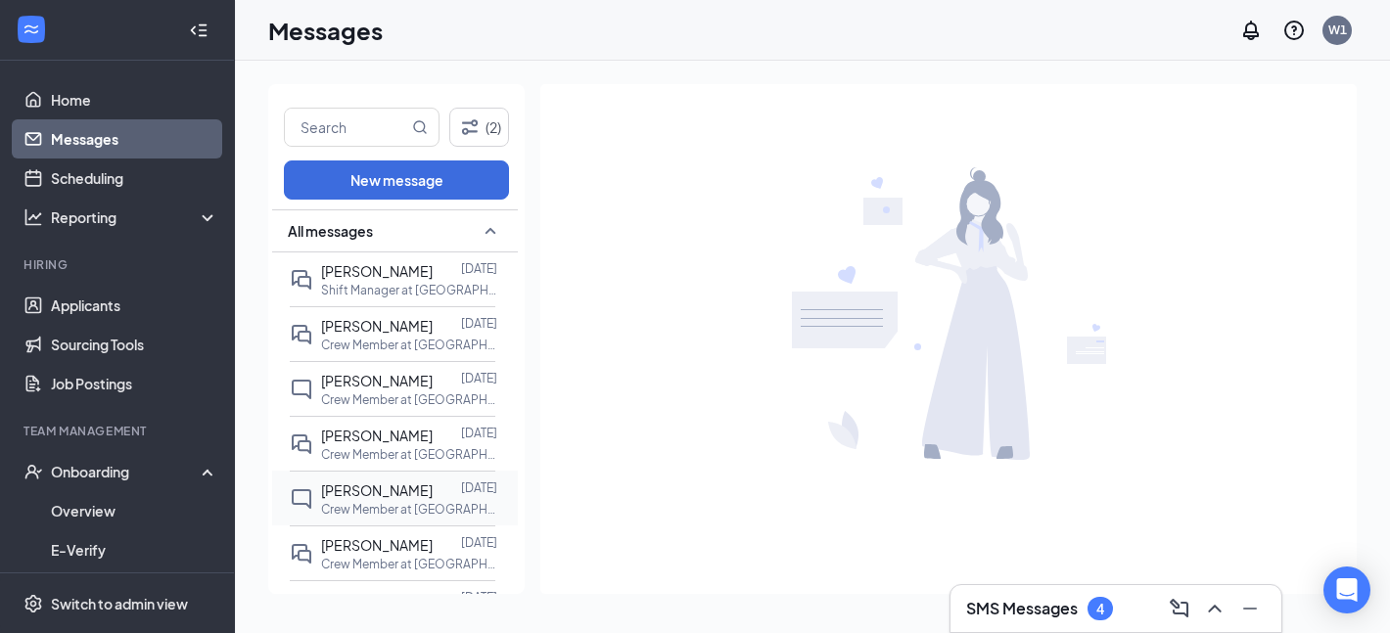
click at [394, 501] on p "Crew Member at [GEOGRAPHIC_DATA]" at bounding box center [409, 509] width 176 height 17
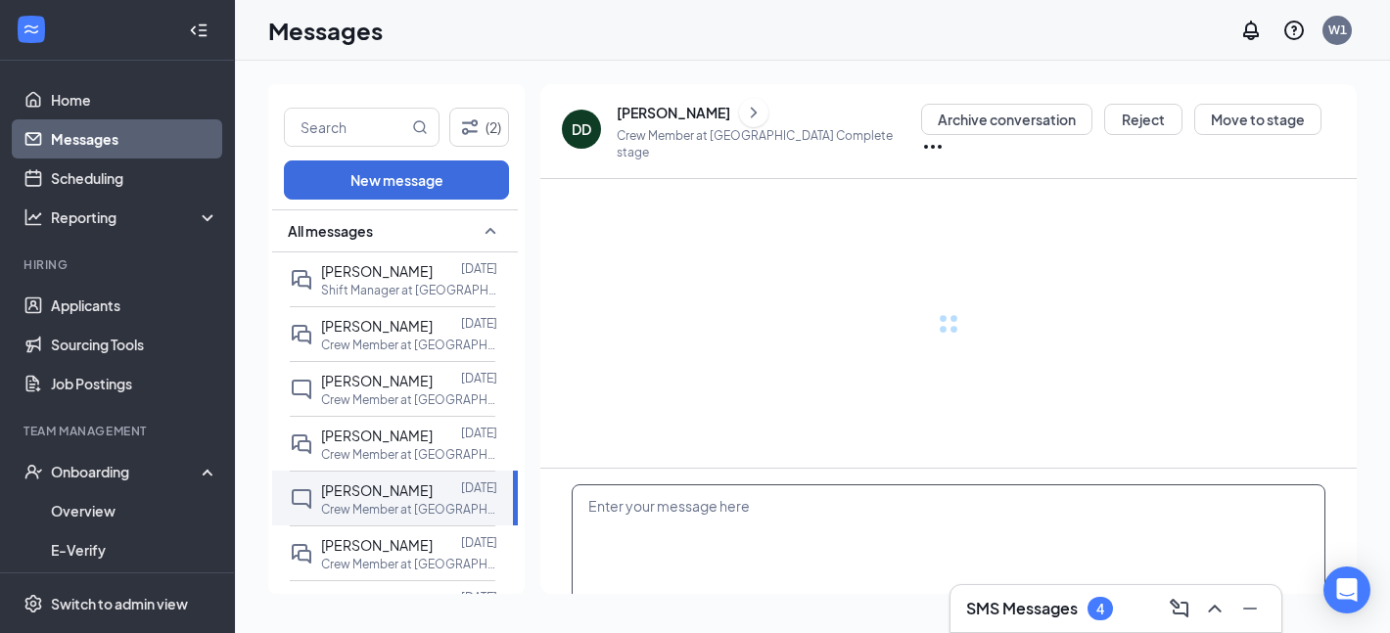
click at [726, 528] on textarea at bounding box center [949, 543] width 754 height 117
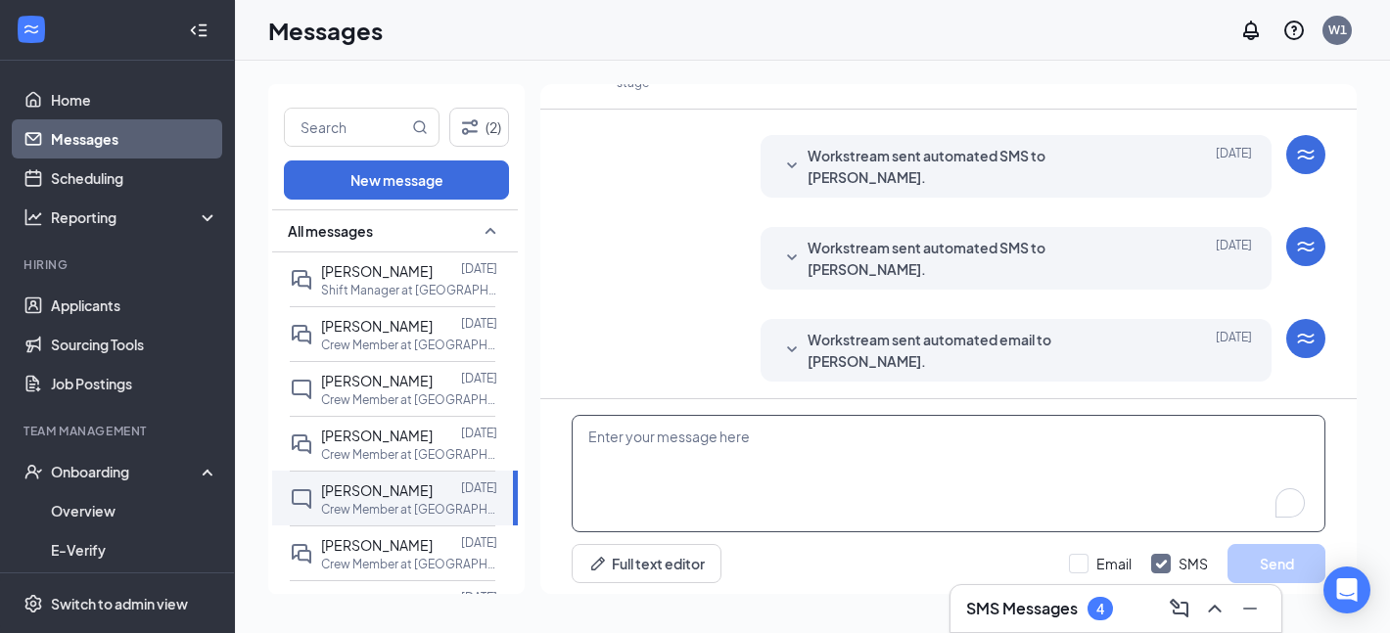
scroll to position [440, 0]
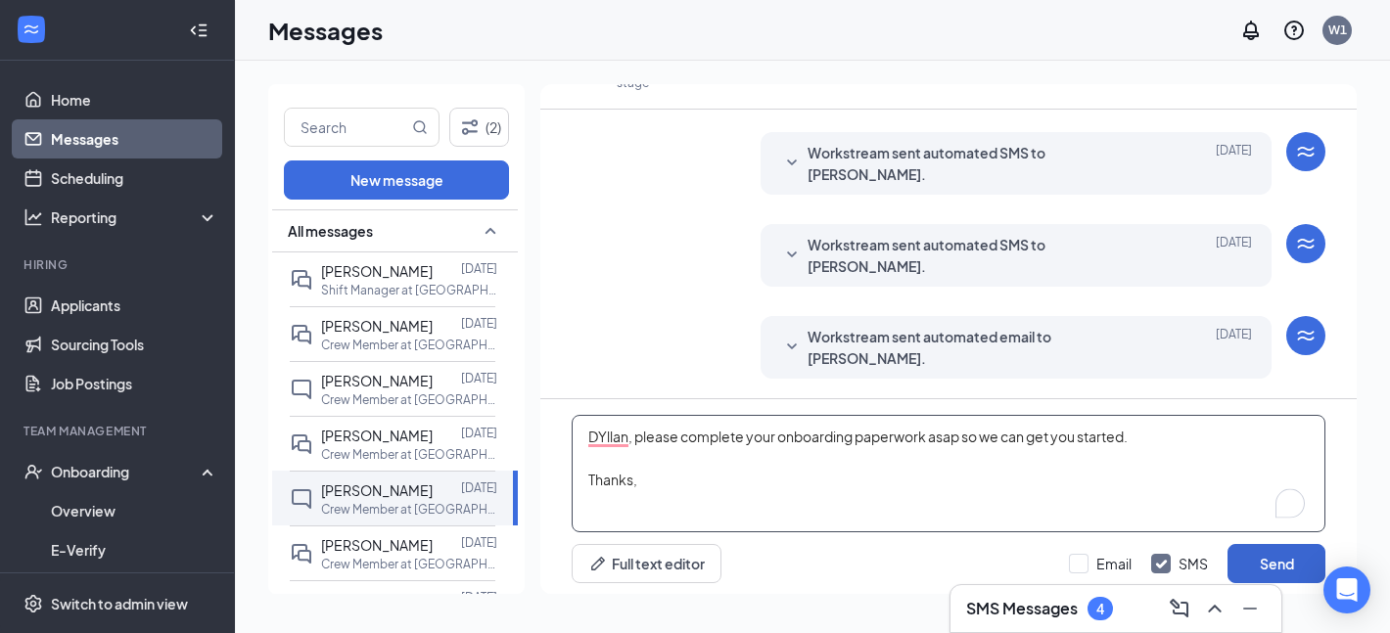
type textarea "DYllan, please complete your onboarding paperwork asap so we can get you starte…"
click at [1263, 567] on button "Send" at bounding box center [1277, 563] width 98 height 39
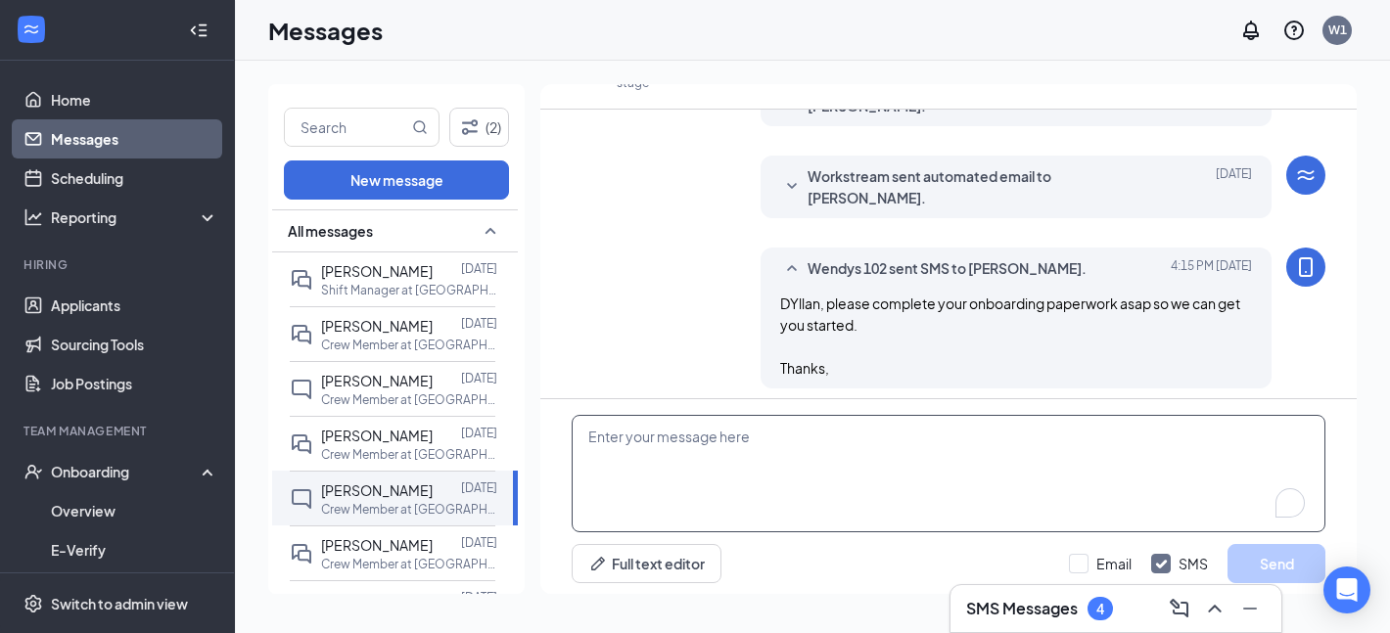
scroll to position [610, 0]
